Goal: Find contact information: Find contact information

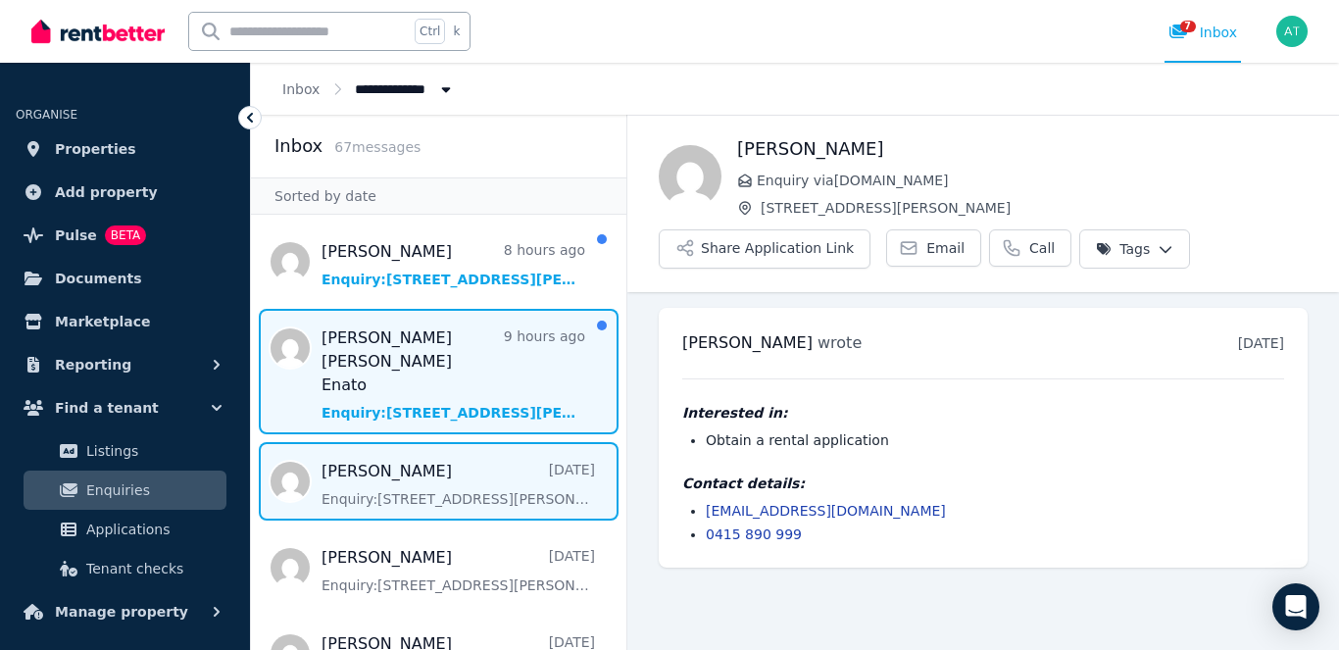
click at [422, 345] on span "Message list" at bounding box center [439, 372] width 376 height 126
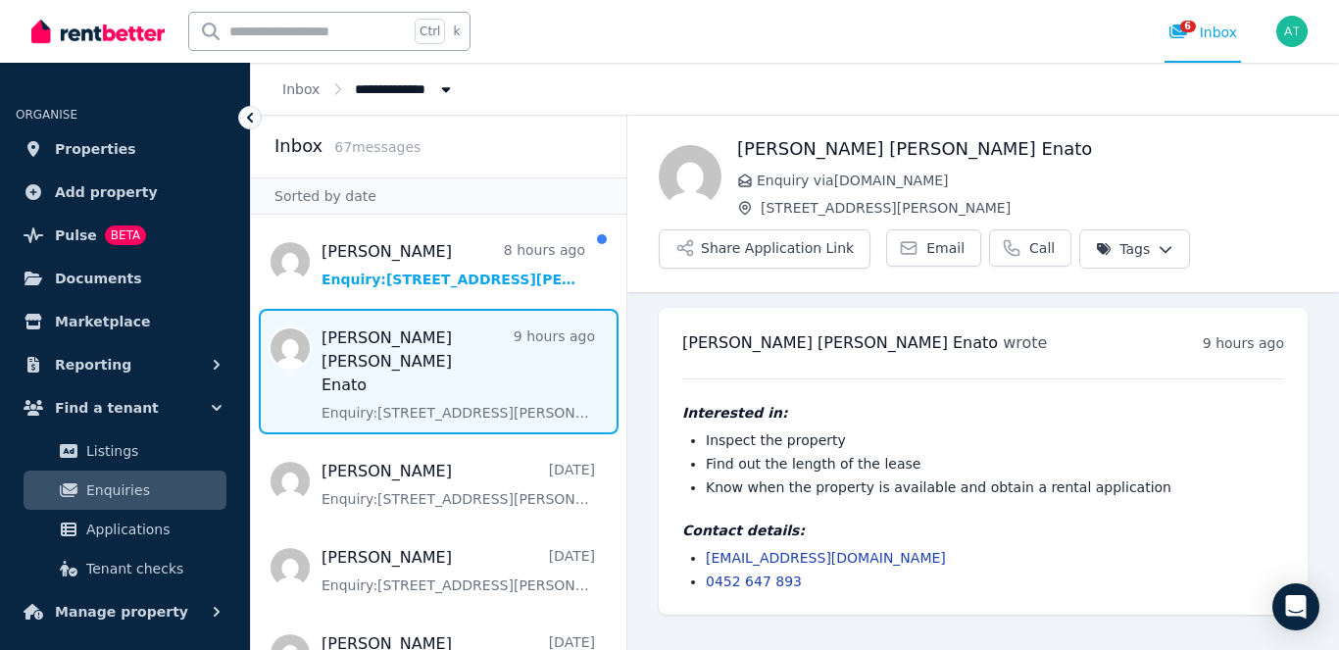
drag, startPoint x: 949, startPoint y: 560, endPoint x: 705, endPoint y: 562, distance: 244.2
click at [705, 562] on ul "[EMAIL_ADDRESS][DOMAIN_NAME] 0452 647 893" at bounding box center [983, 569] width 602 height 43
copy link "[EMAIL_ADDRESS][DOMAIN_NAME]"
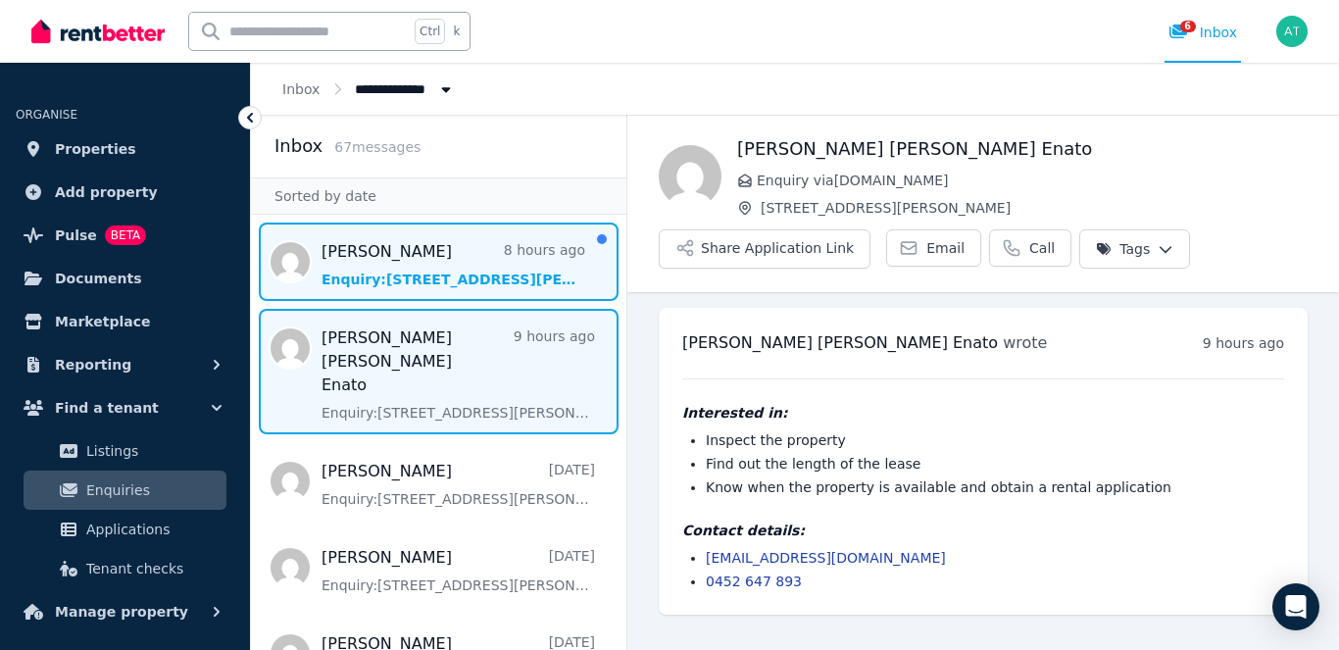
click at [378, 246] on span "Message list" at bounding box center [439, 262] width 376 height 78
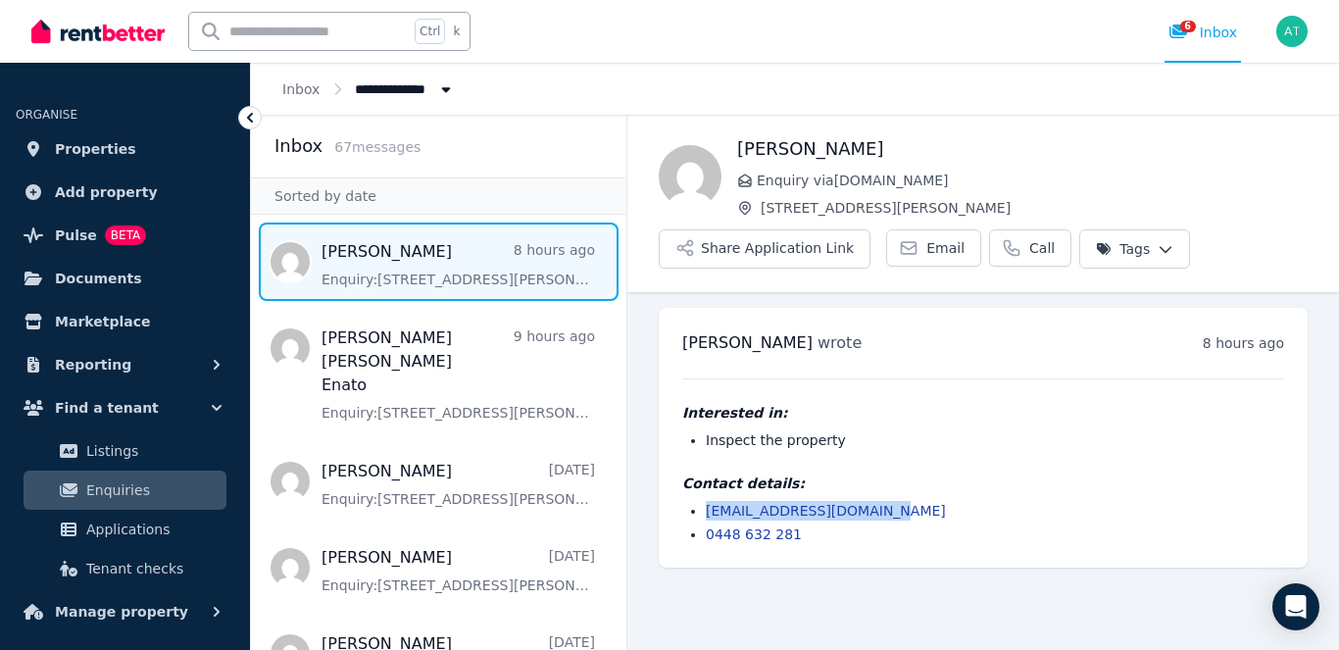
drag, startPoint x: 908, startPoint y: 512, endPoint x: 701, endPoint y: 508, distance: 206.9
click at [701, 508] on ul "[EMAIL_ADDRESS][DOMAIN_NAME] 0448 632 281" at bounding box center [983, 522] width 602 height 43
copy link "[EMAIL_ADDRESS][DOMAIN_NAME]"
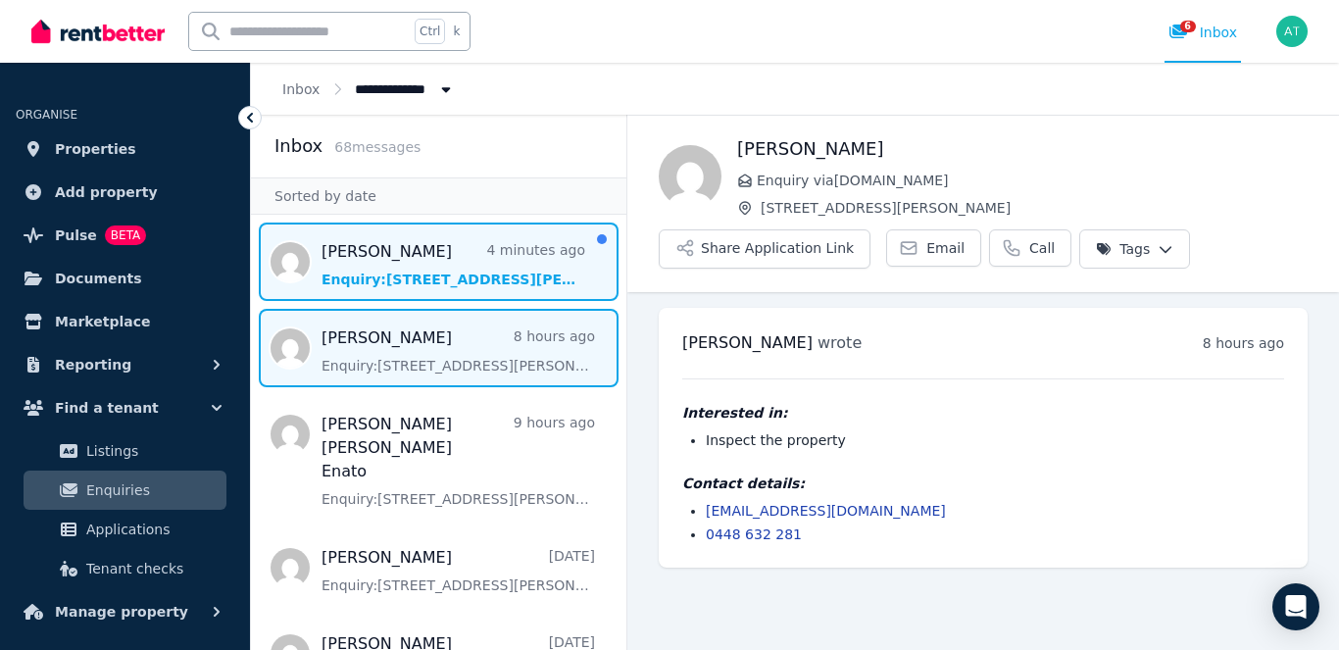
click at [374, 248] on span "Message list" at bounding box center [439, 262] width 376 height 78
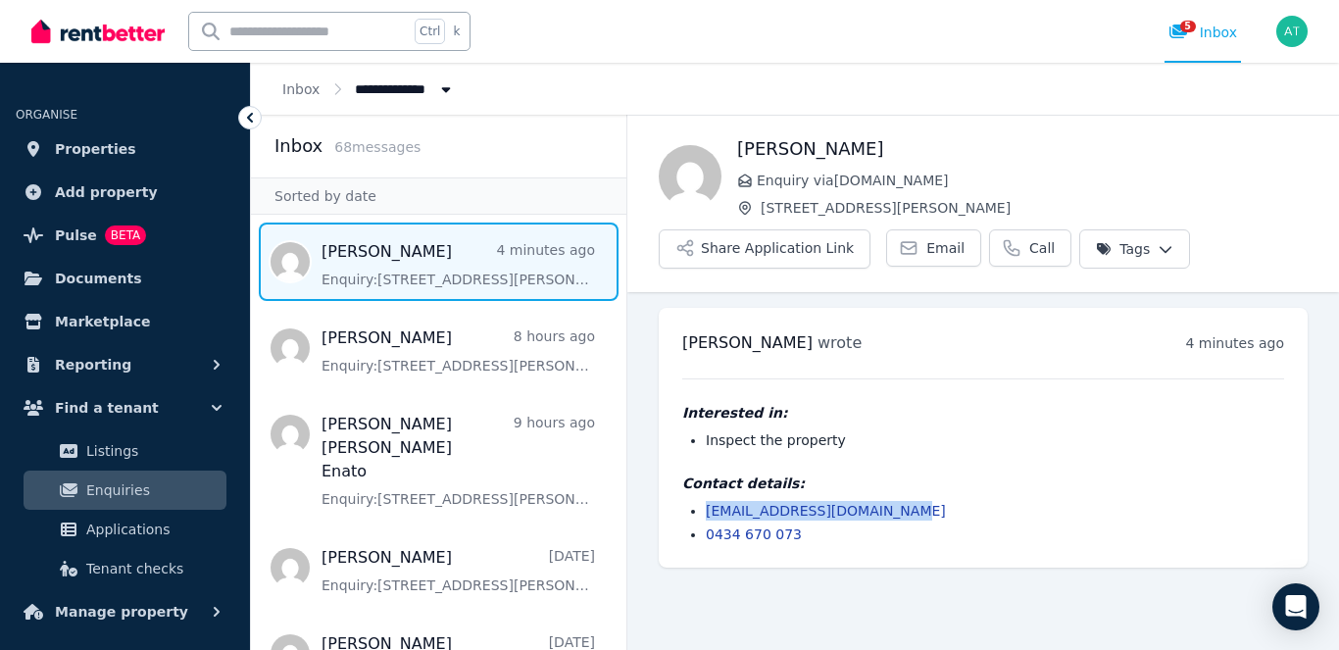
drag, startPoint x: 898, startPoint y: 516, endPoint x: 702, endPoint y: 507, distance: 196.3
click at [702, 507] on ul "lauren.myers0405@gmail.com 0434 670 073" at bounding box center [983, 522] width 602 height 43
copy link "lauren.myers0405@gmail.com"
